Goal: Navigation & Orientation: Find specific page/section

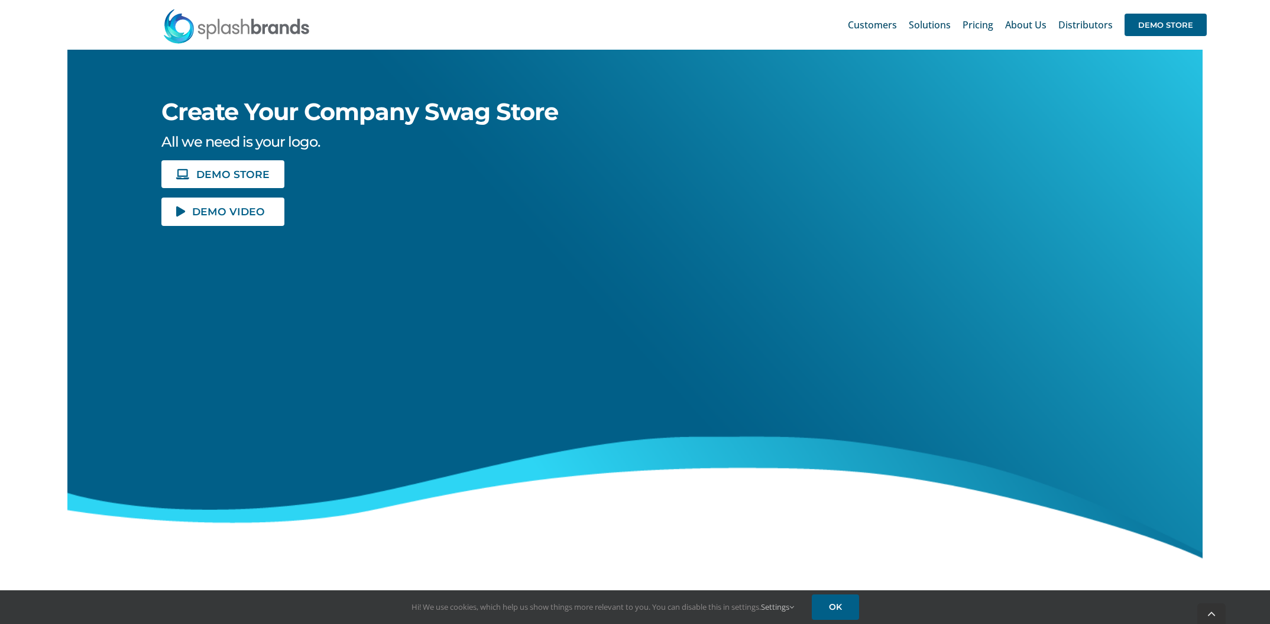
scroll to position [190, 0]
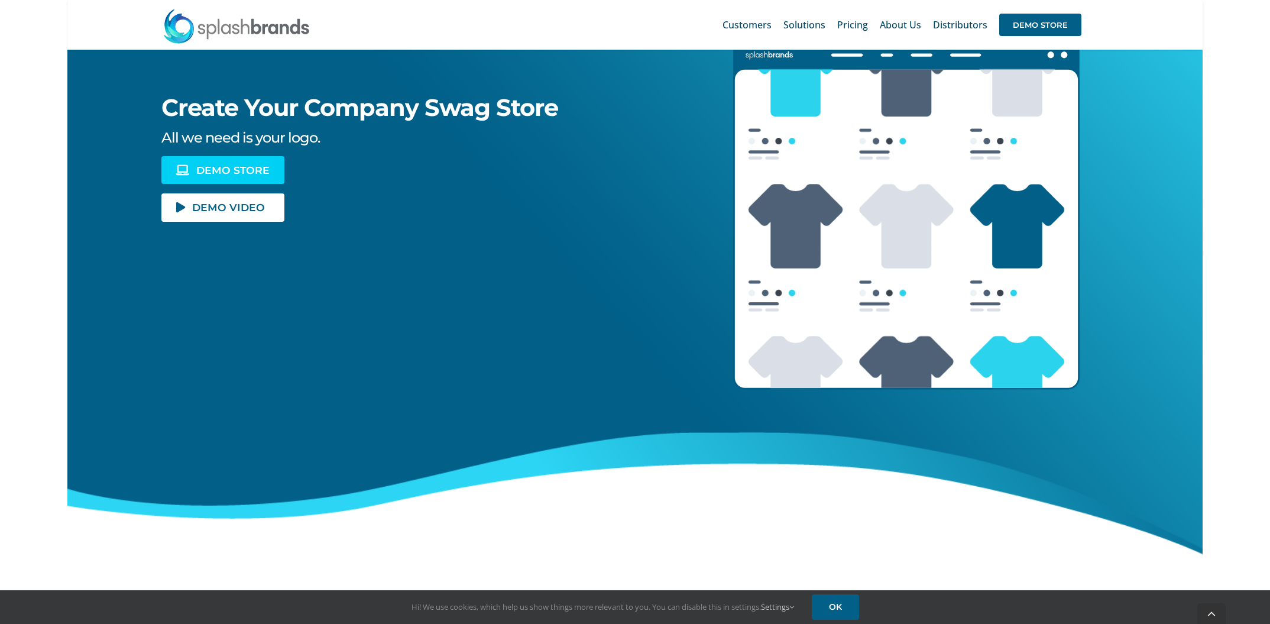
click at [234, 173] on span "DEMO STORE" at bounding box center [232, 170] width 73 height 10
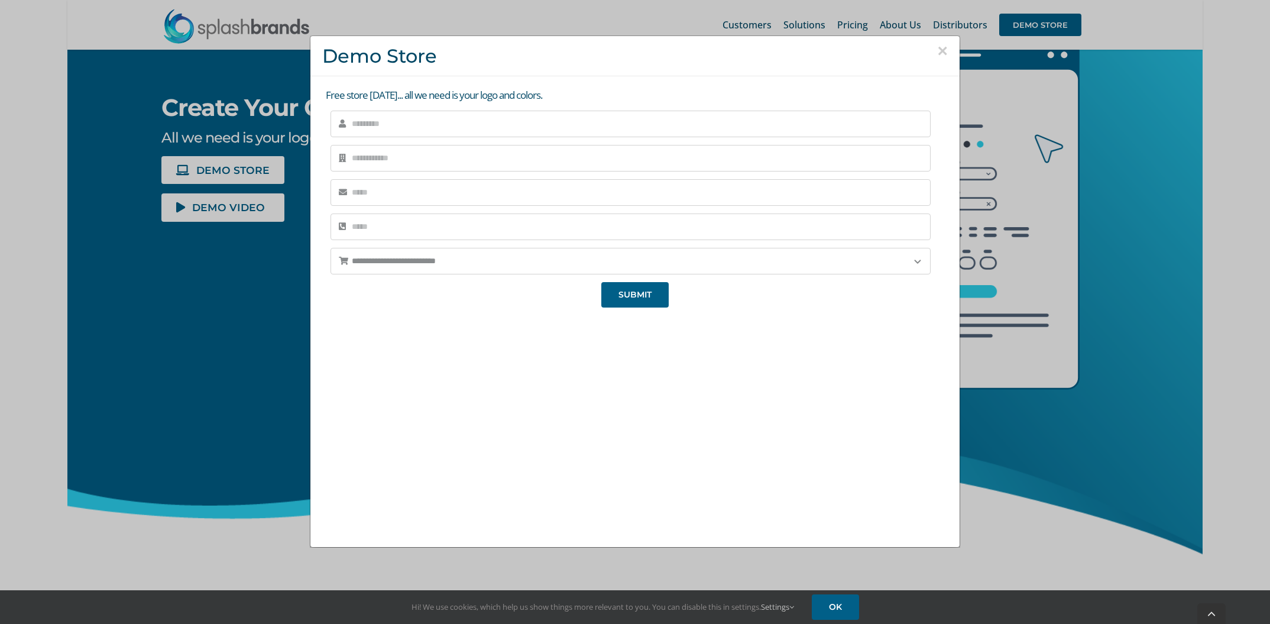
drag, startPoint x: 942, startPoint y: 49, endPoint x: 707, endPoint y: 136, distance: 250.4
click at [942, 49] on button "×" at bounding box center [942, 51] width 11 height 18
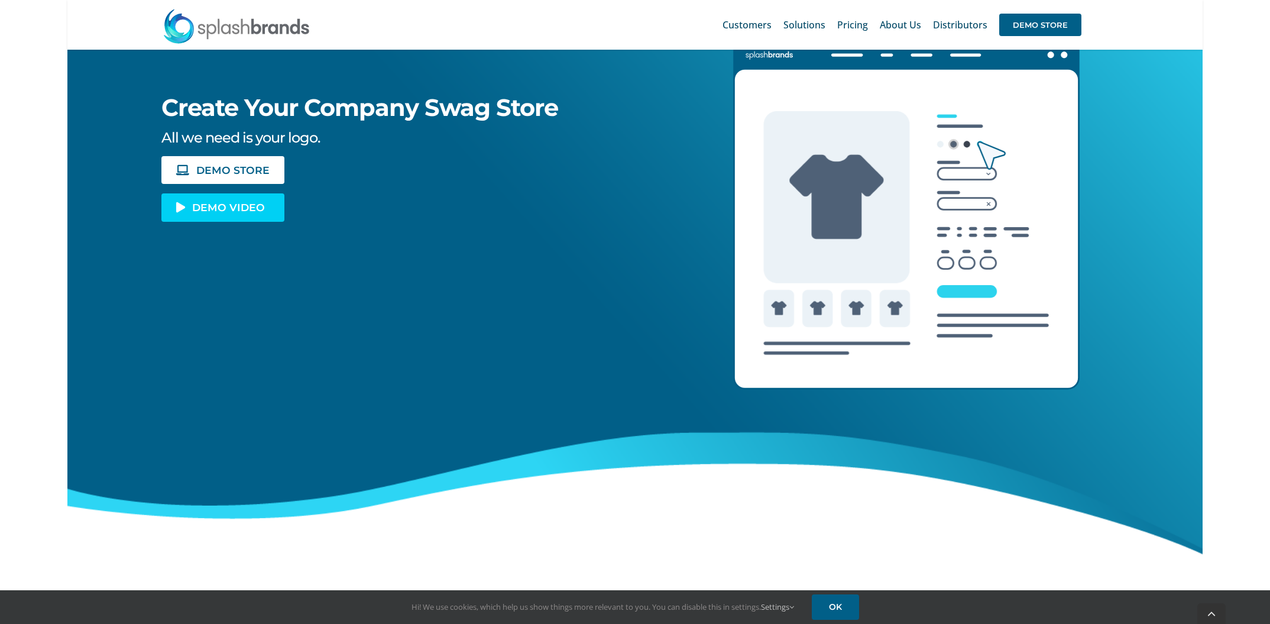
click at [250, 211] on span "DEMO VIDEO" at bounding box center [228, 207] width 73 height 10
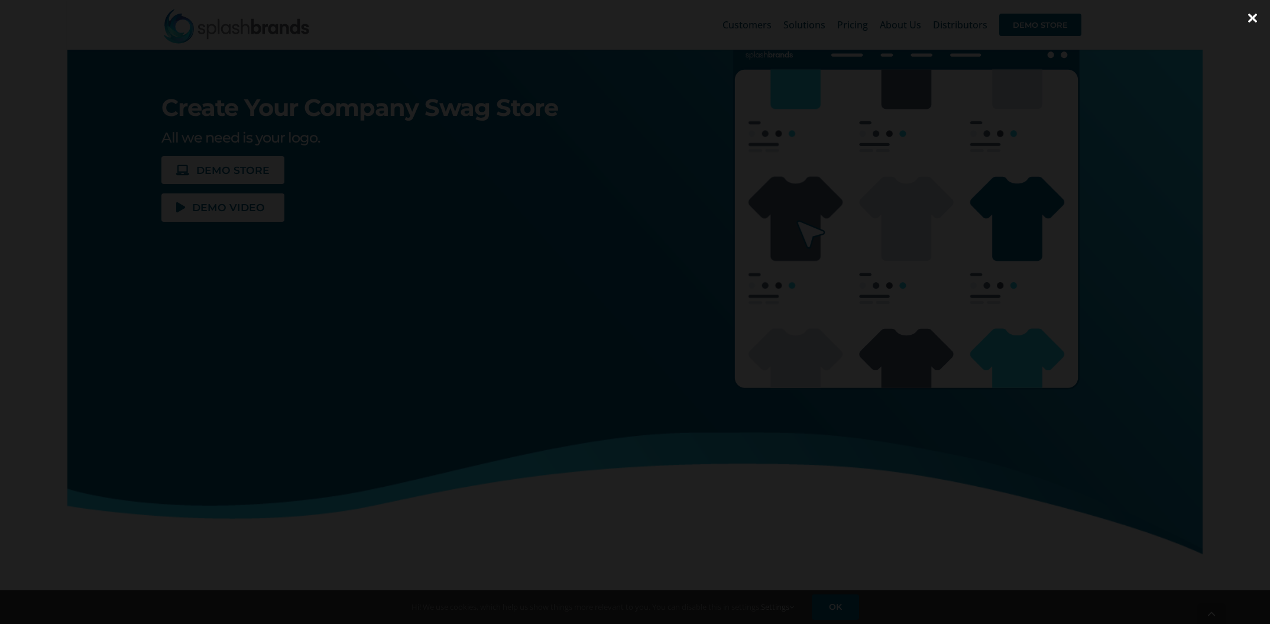
click at [1119, 128] on div at bounding box center [635, 312] width 1270 height 624
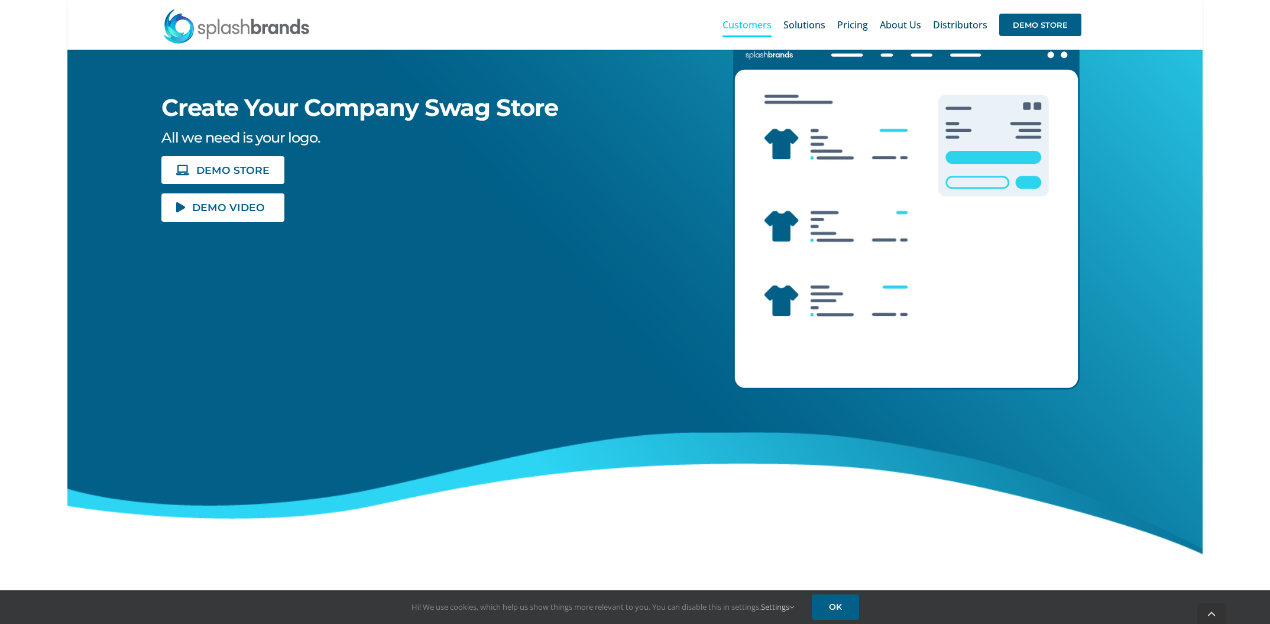
click at [744, 20] on span "Customers" at bounding box center [747, 24] width 49 height 9
